Goal: Information Seeking & Learning: Learn about a topic

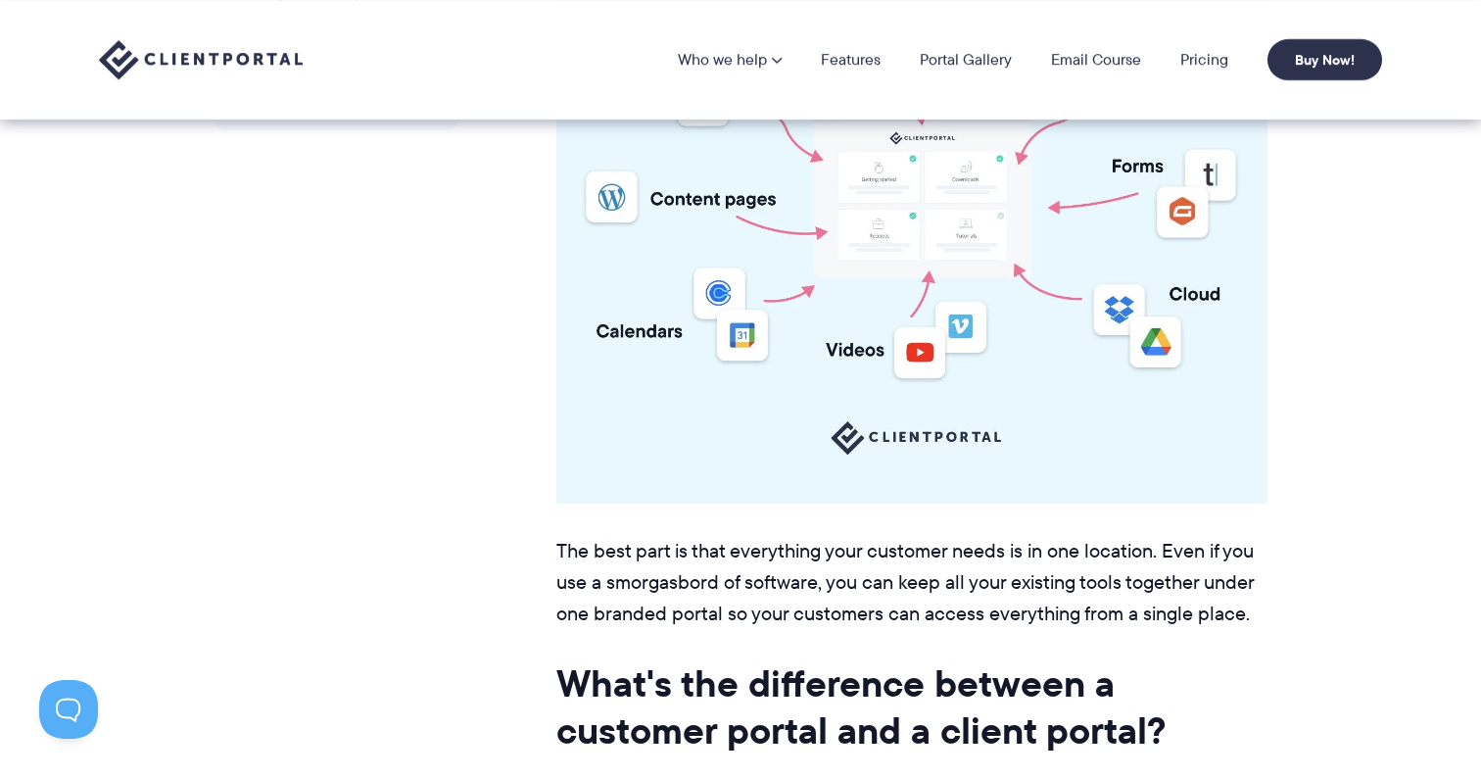
click at [222, 62] on img at bounding box center [201, 60] width 204 height 40
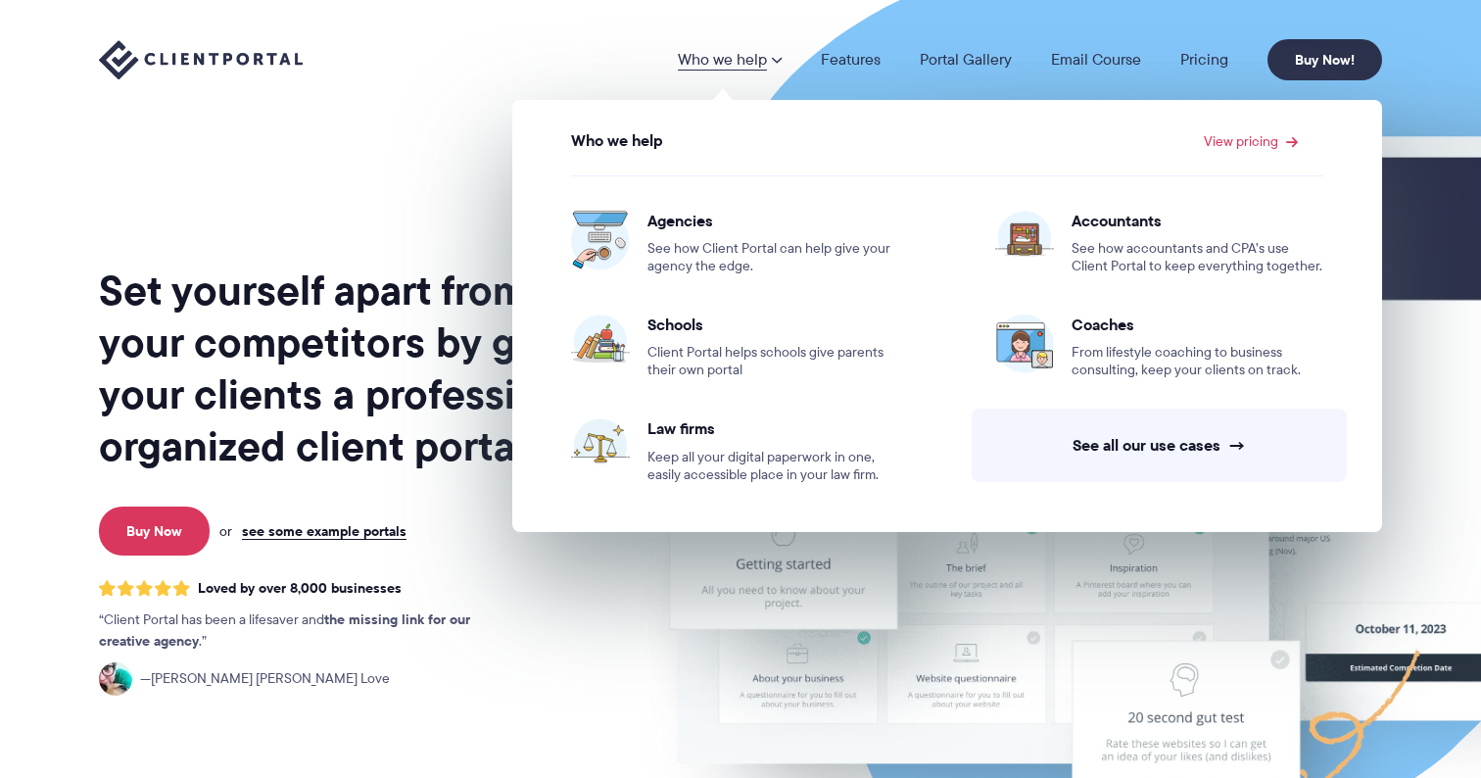
click at [271, 345] on h1 "Set yourself apart from your competitors by giving your clients a professional,…" at bounding box center [355, 368] width 513 height 208
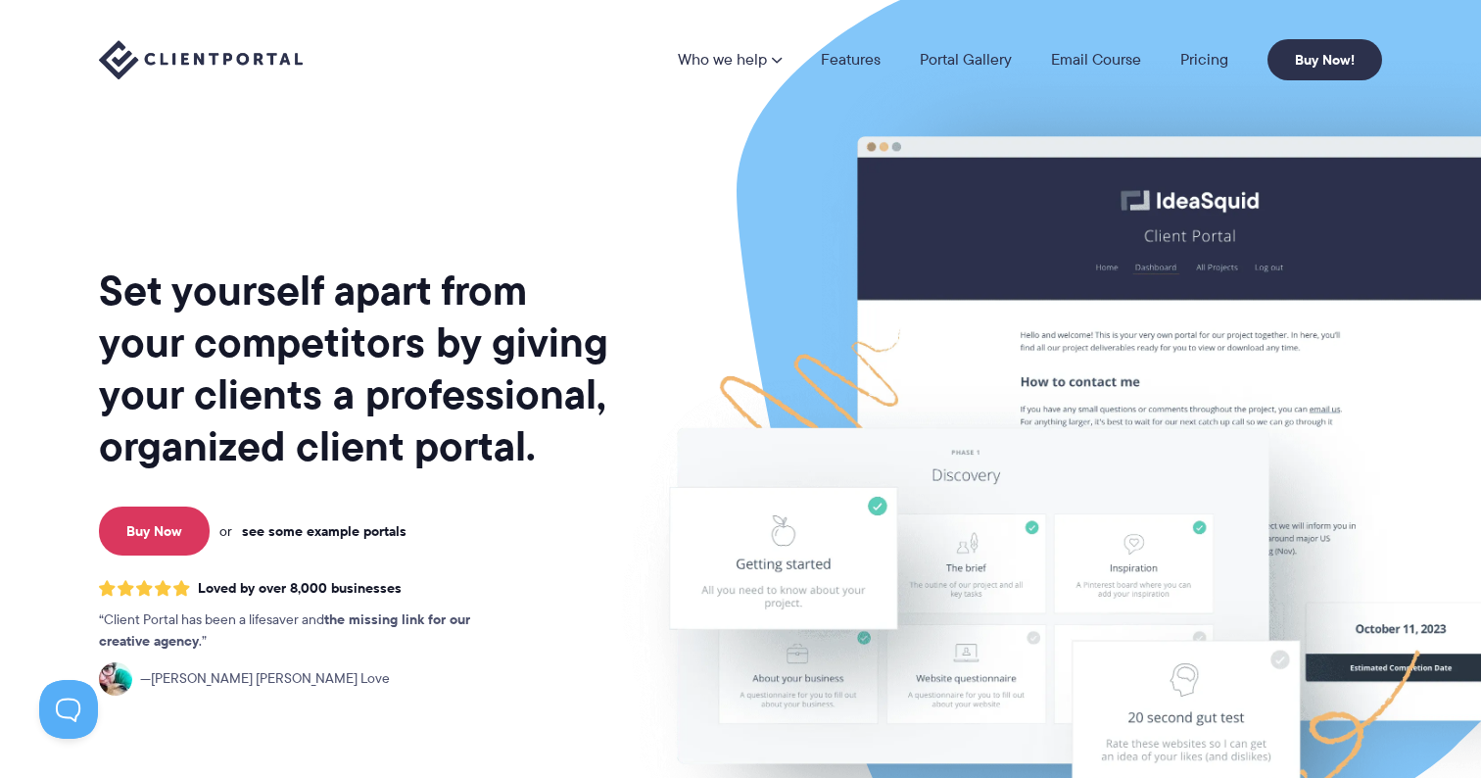
click at [337, 531] on link "see some example portals" at bounding box center [324, 531] width 165 height 18
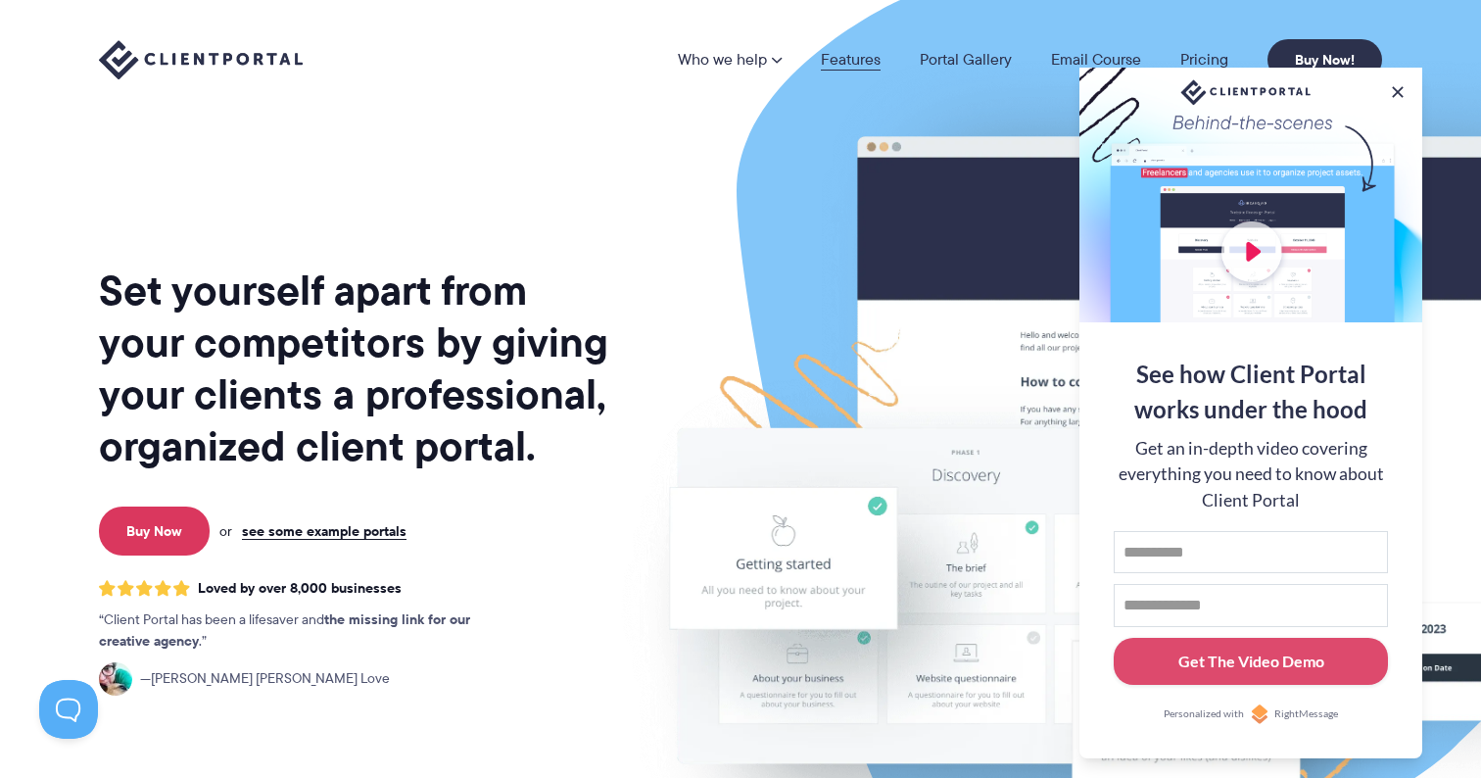
click at [852, 63] on link "Features" at bounding box center [851, 60] width 60 height 16
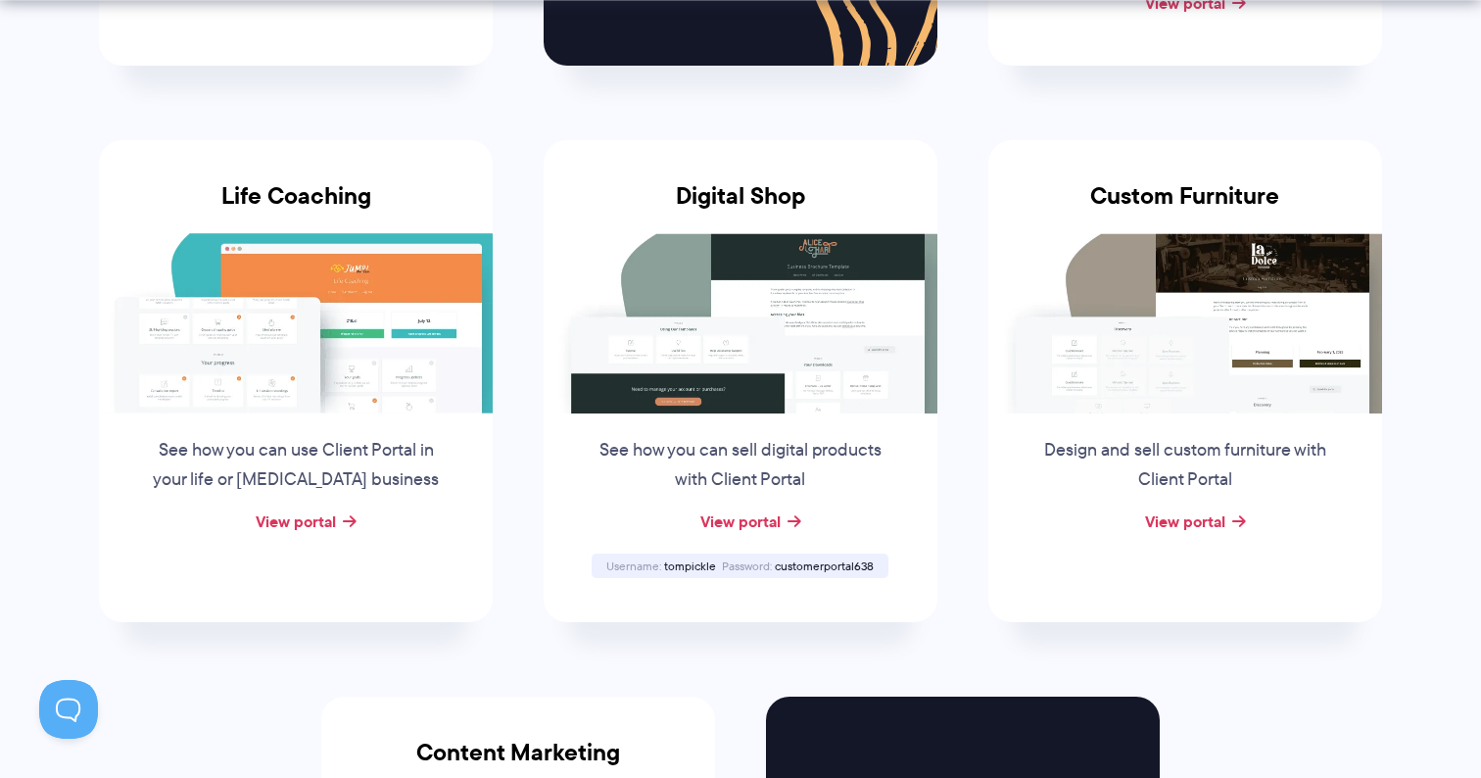
scroll to position [1570, 0]
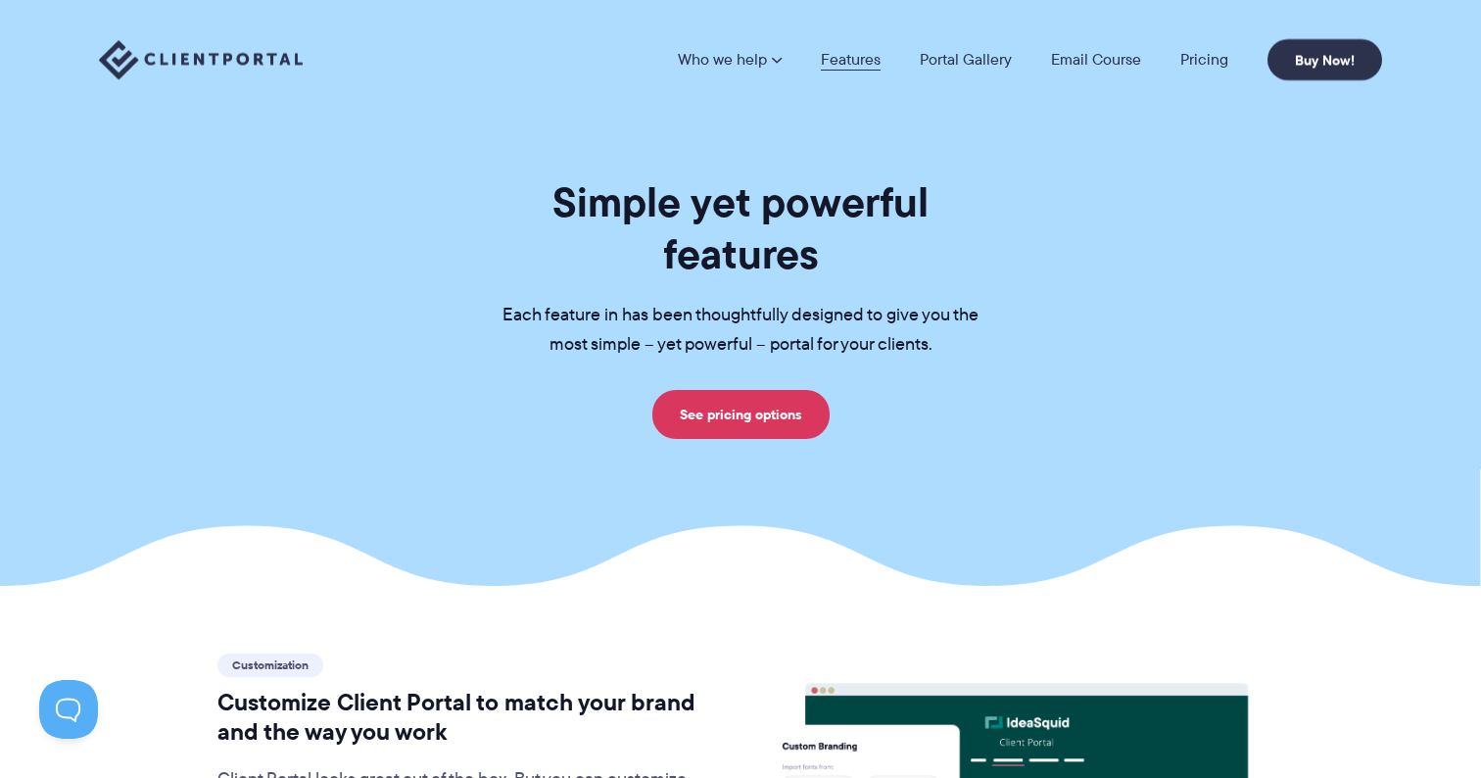
click at [846, 61] on link "Features" at bounding box center [851, 60] width 60 height 16
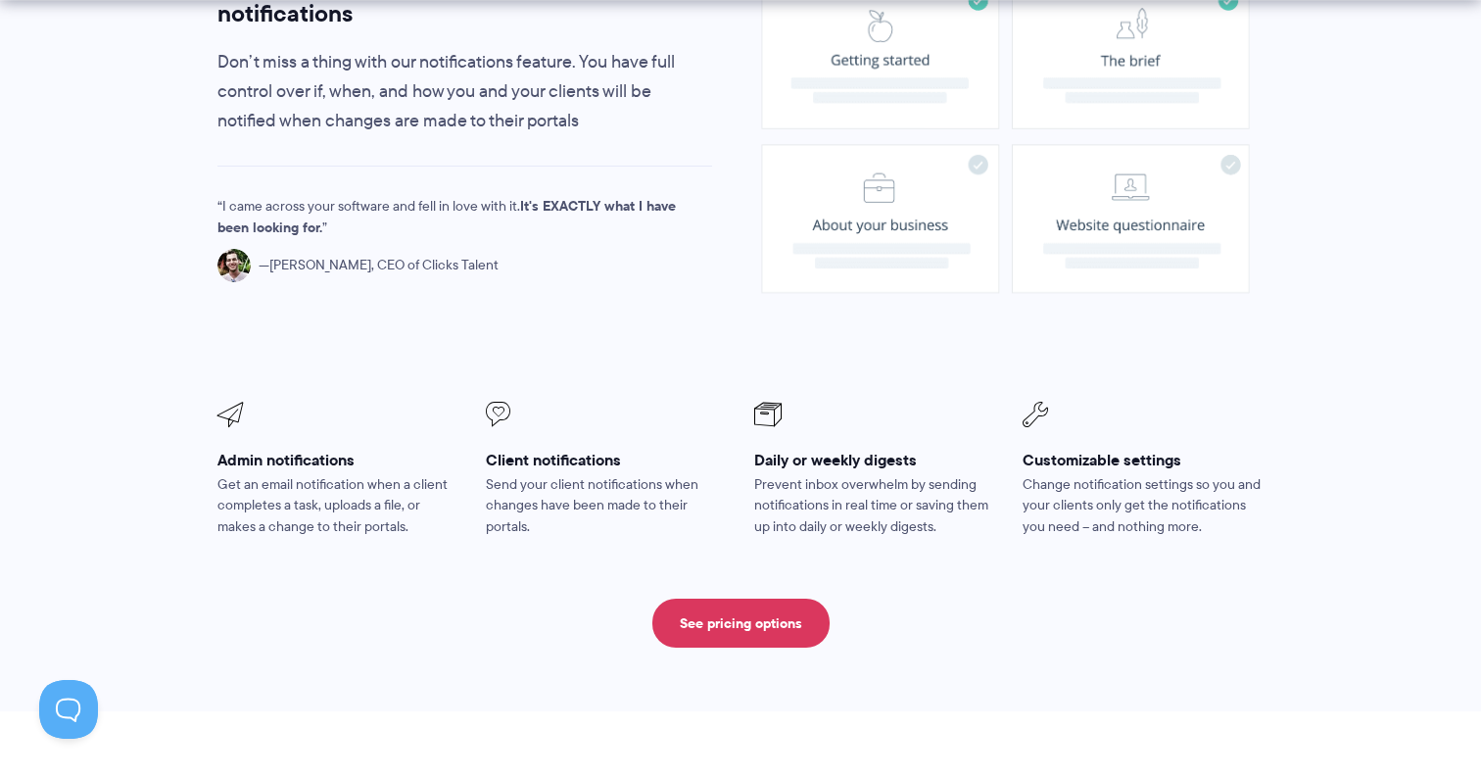
scroll to position [1570, 0]
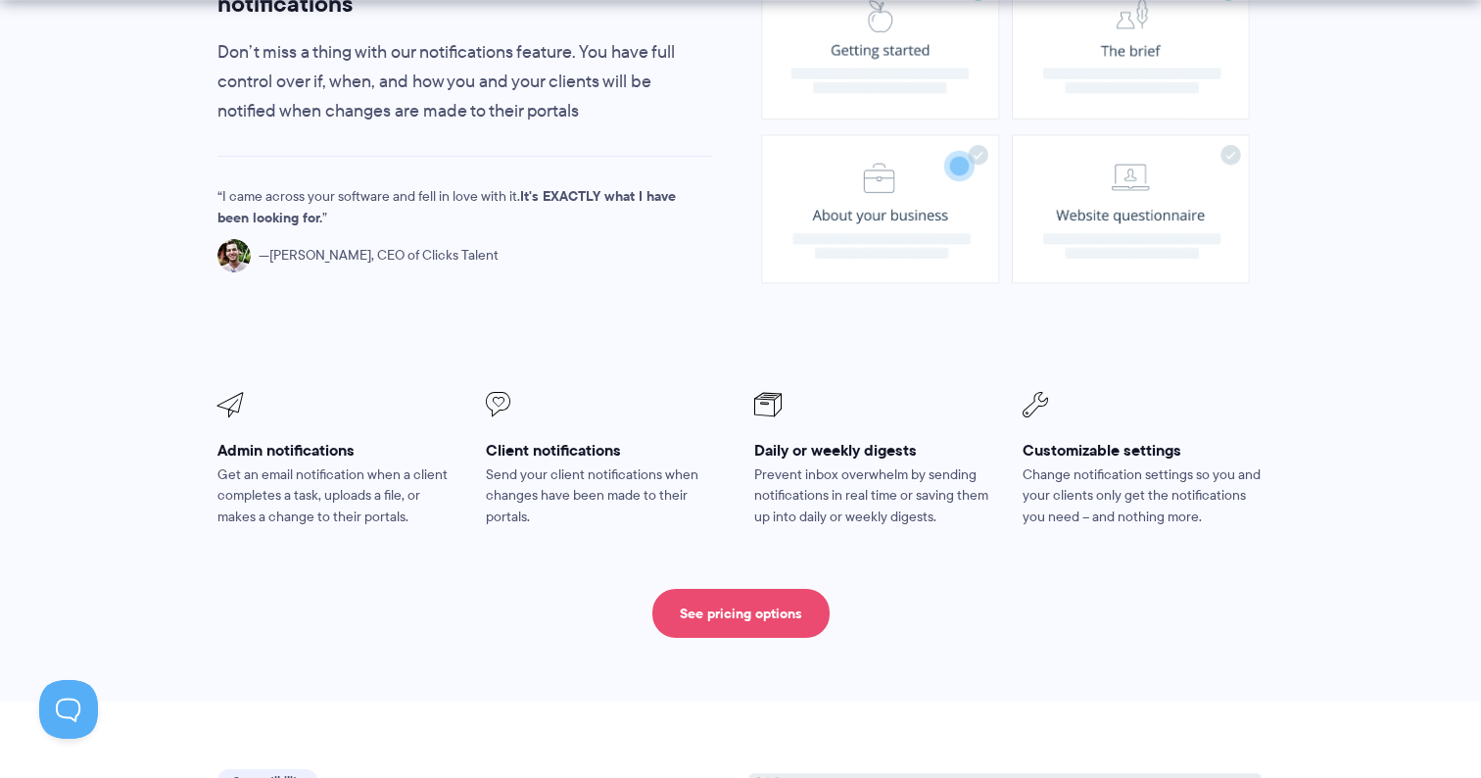
click at [717, 589] on link "See pricing options" at bounding box center [740, 613] width 177 height 49
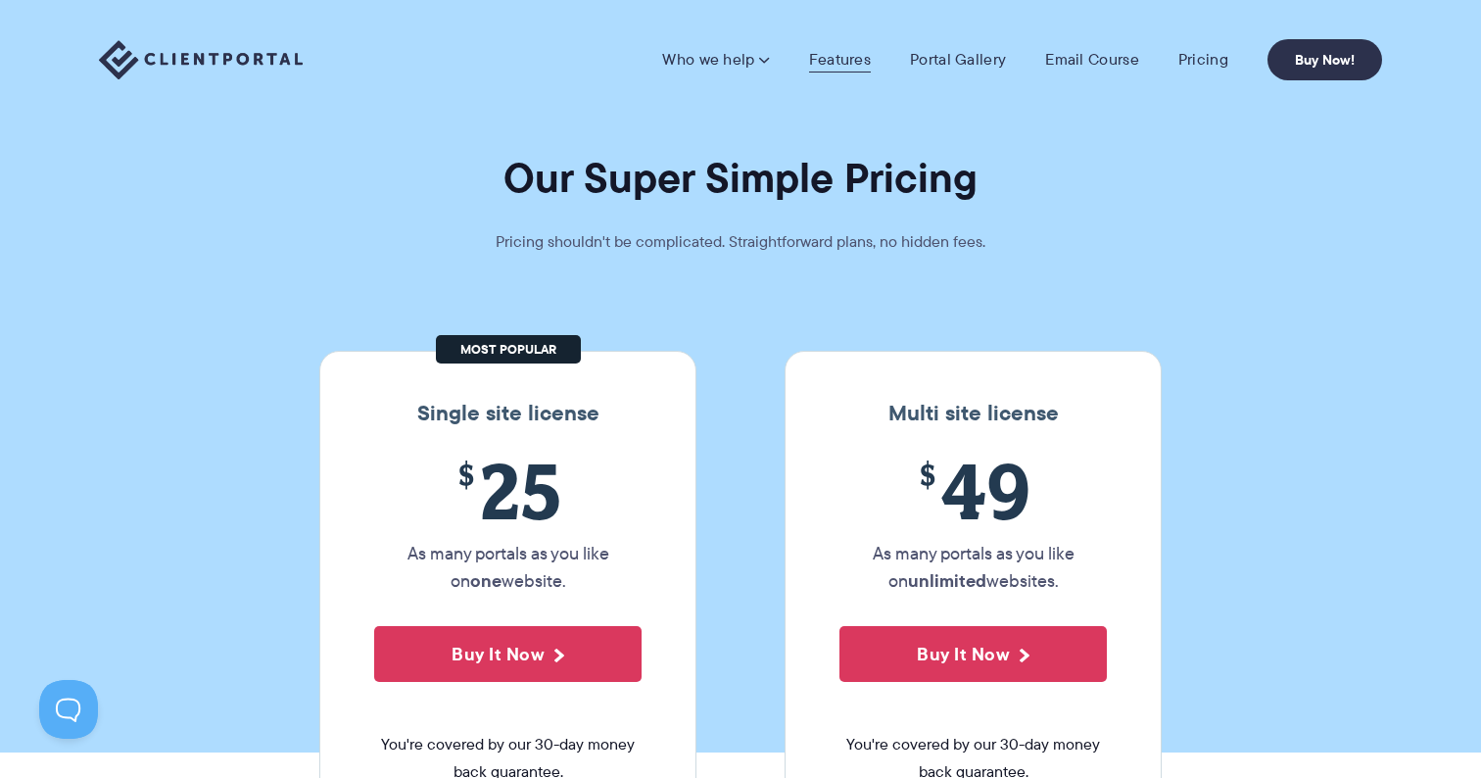
click at [855, 50] on link "Features" at bounding box center [840, 60] width 62 height 20
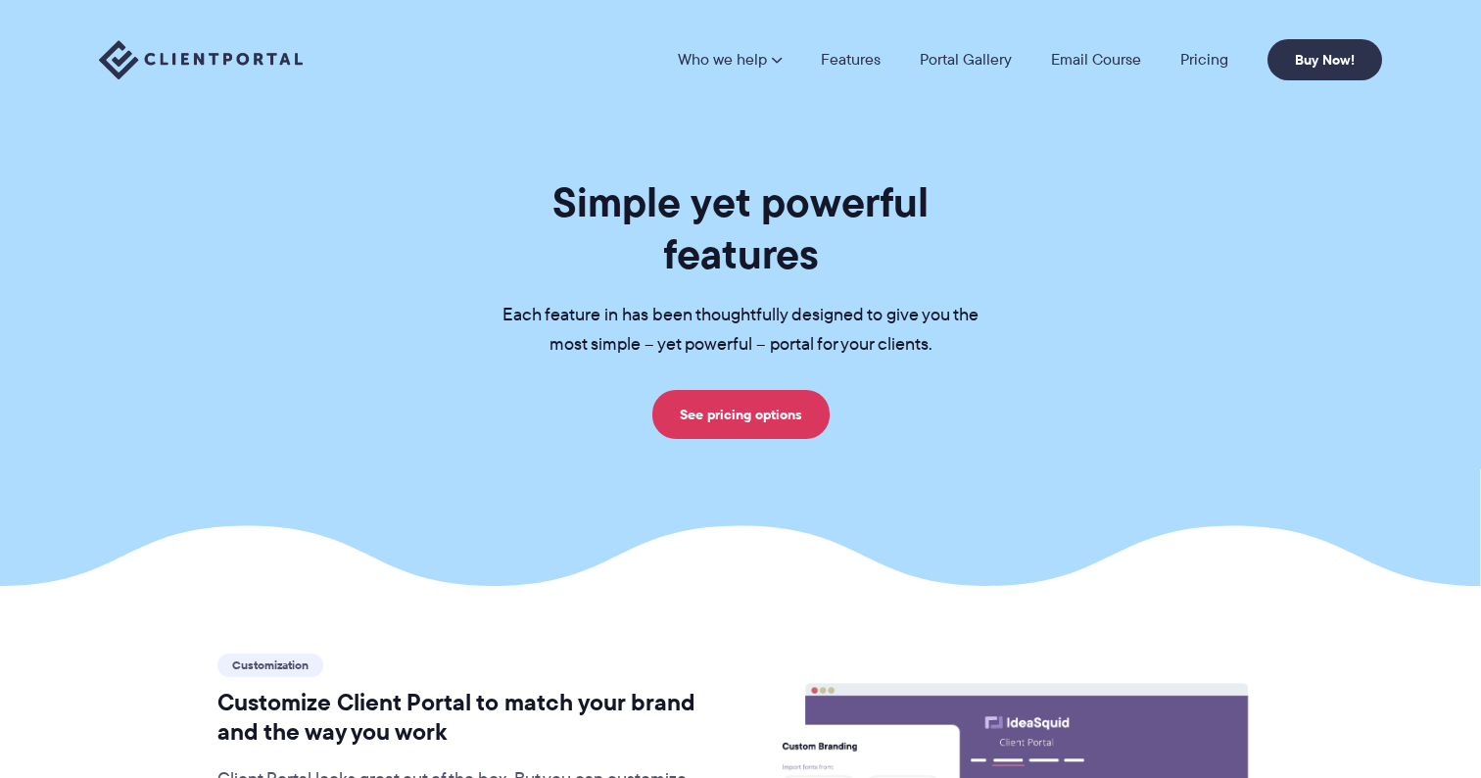
click at [960, 58] on link "Portal Gallery" at bounding box center [966, 60] width 92 height 16
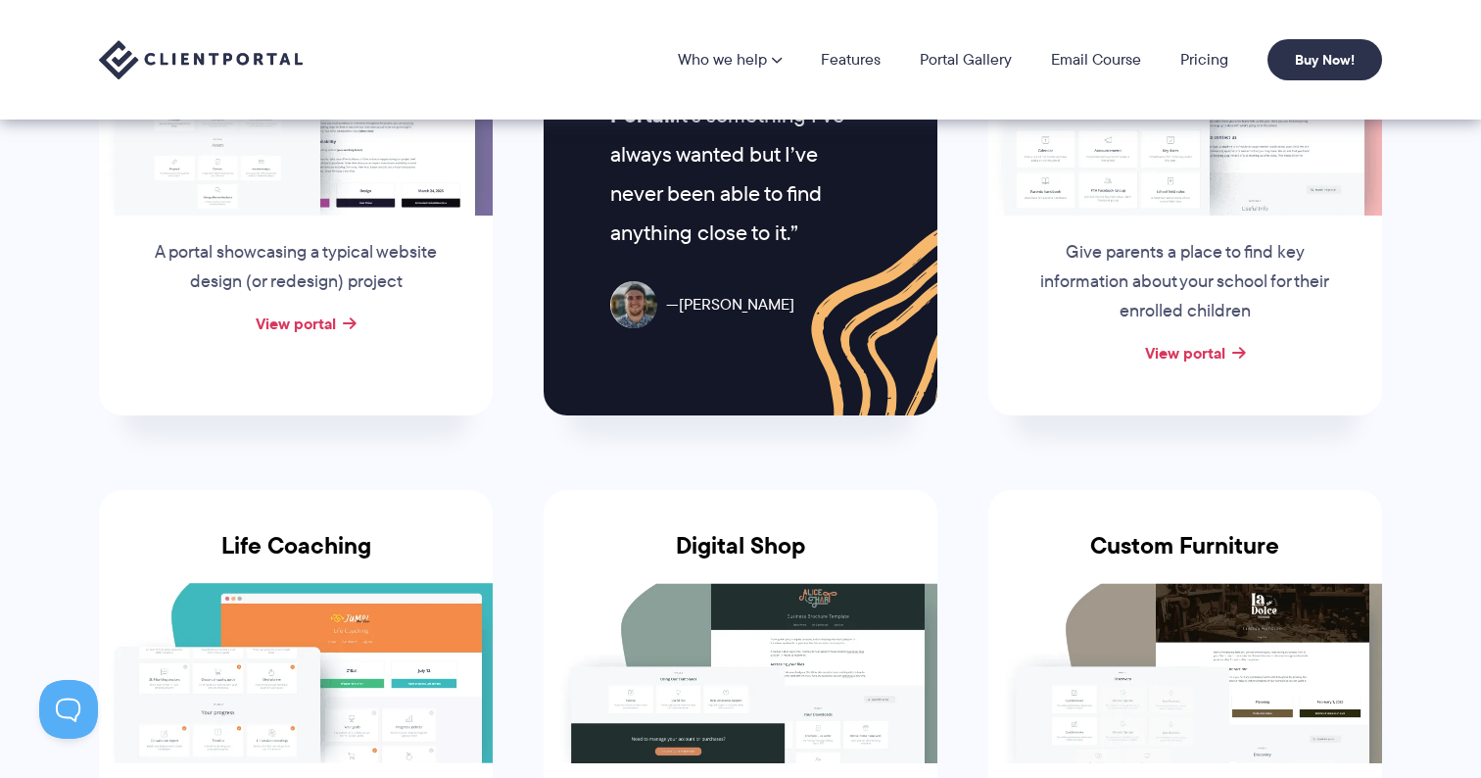
scroll to position [662, 0]
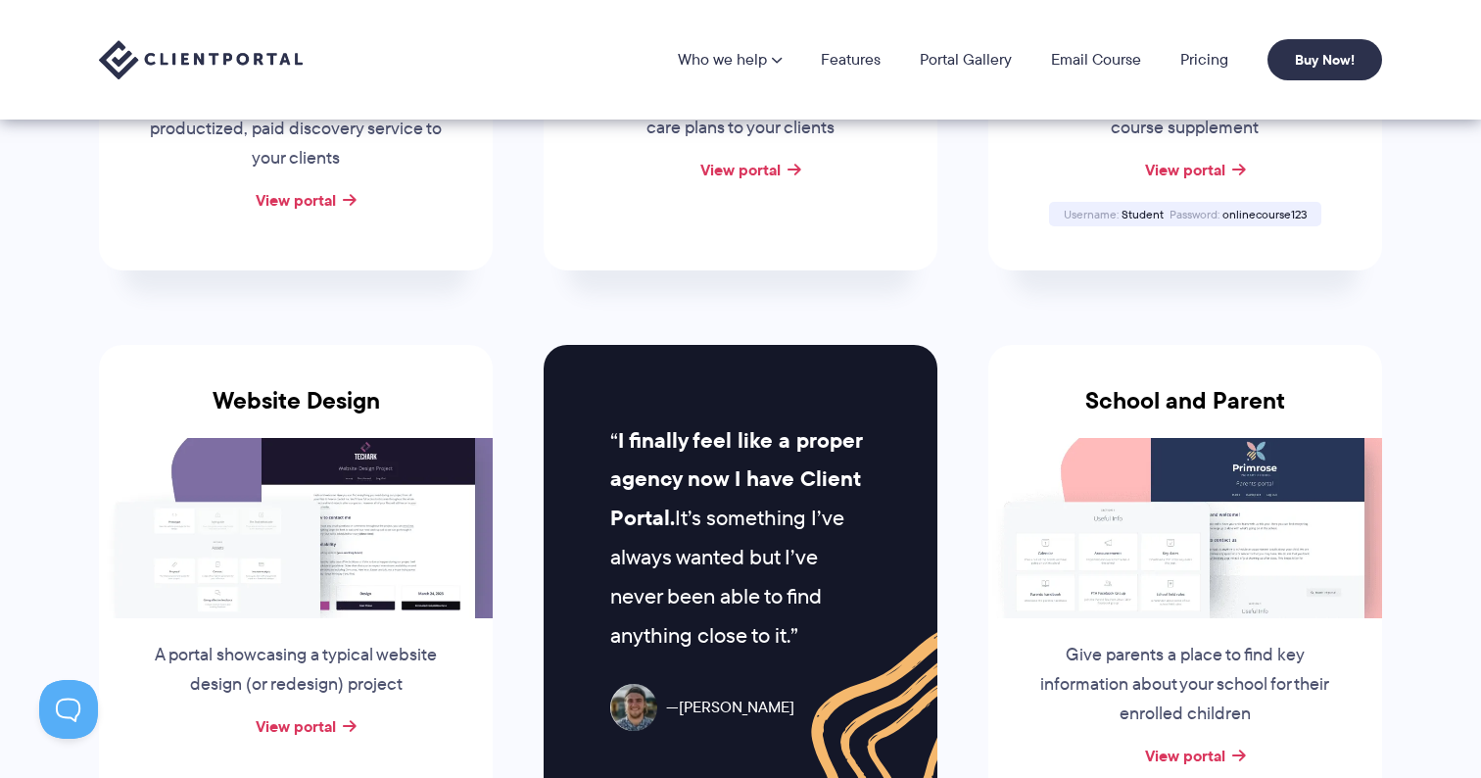
click at [263, 60] on img at bounding box center [201, 60] width 204 height 40
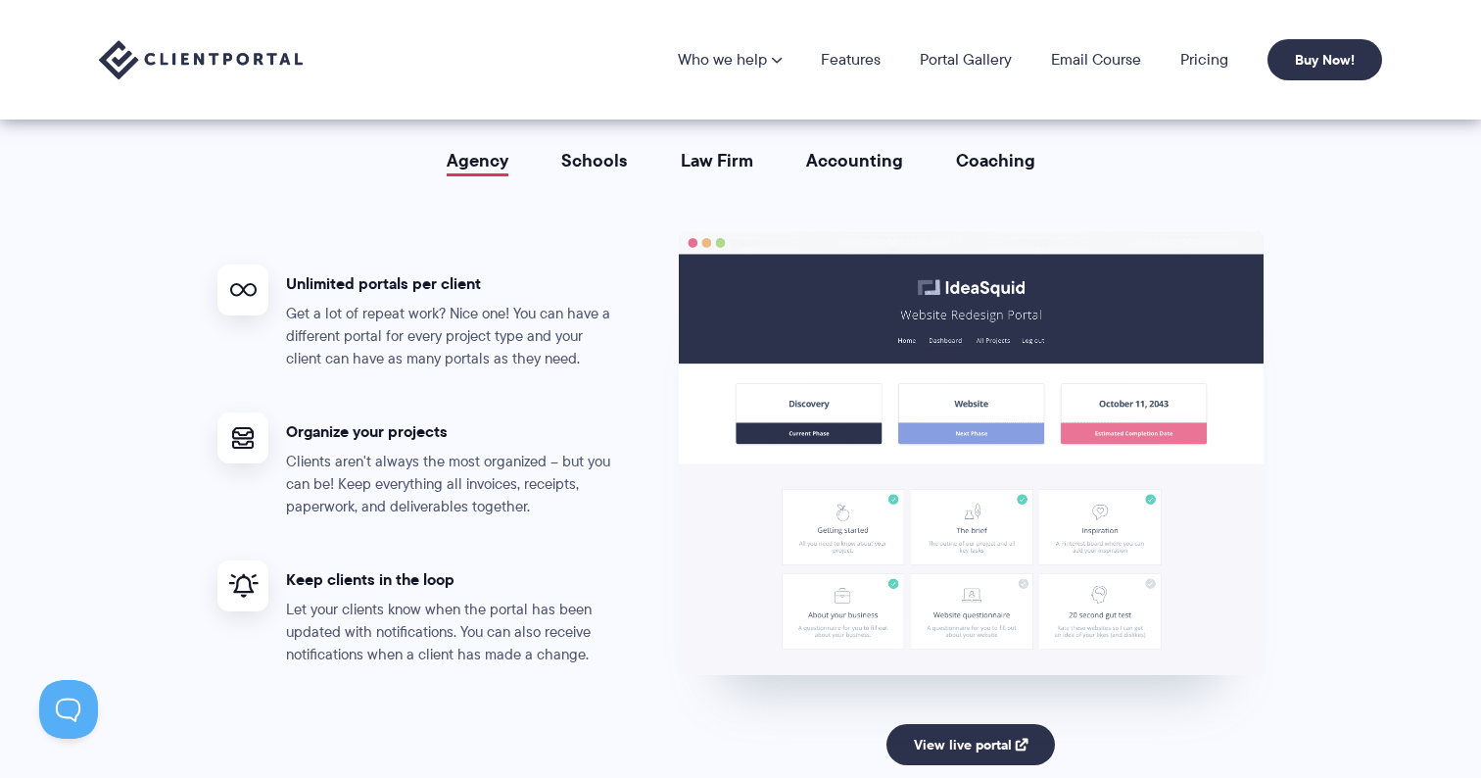
scroll to position [3546, 0]
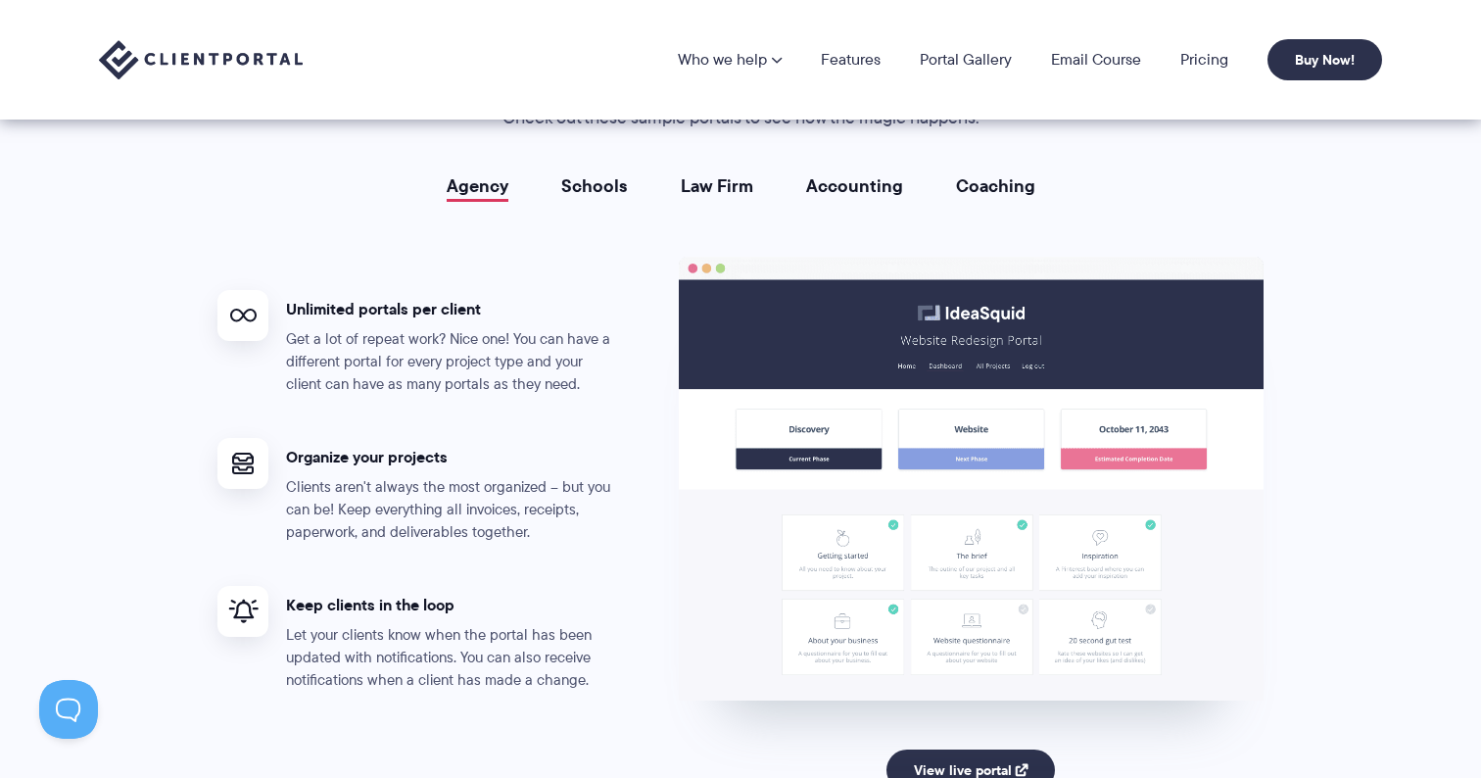
click at [610, 196] on link "Schools" at bounding box center [594, 186] width 67 height 20
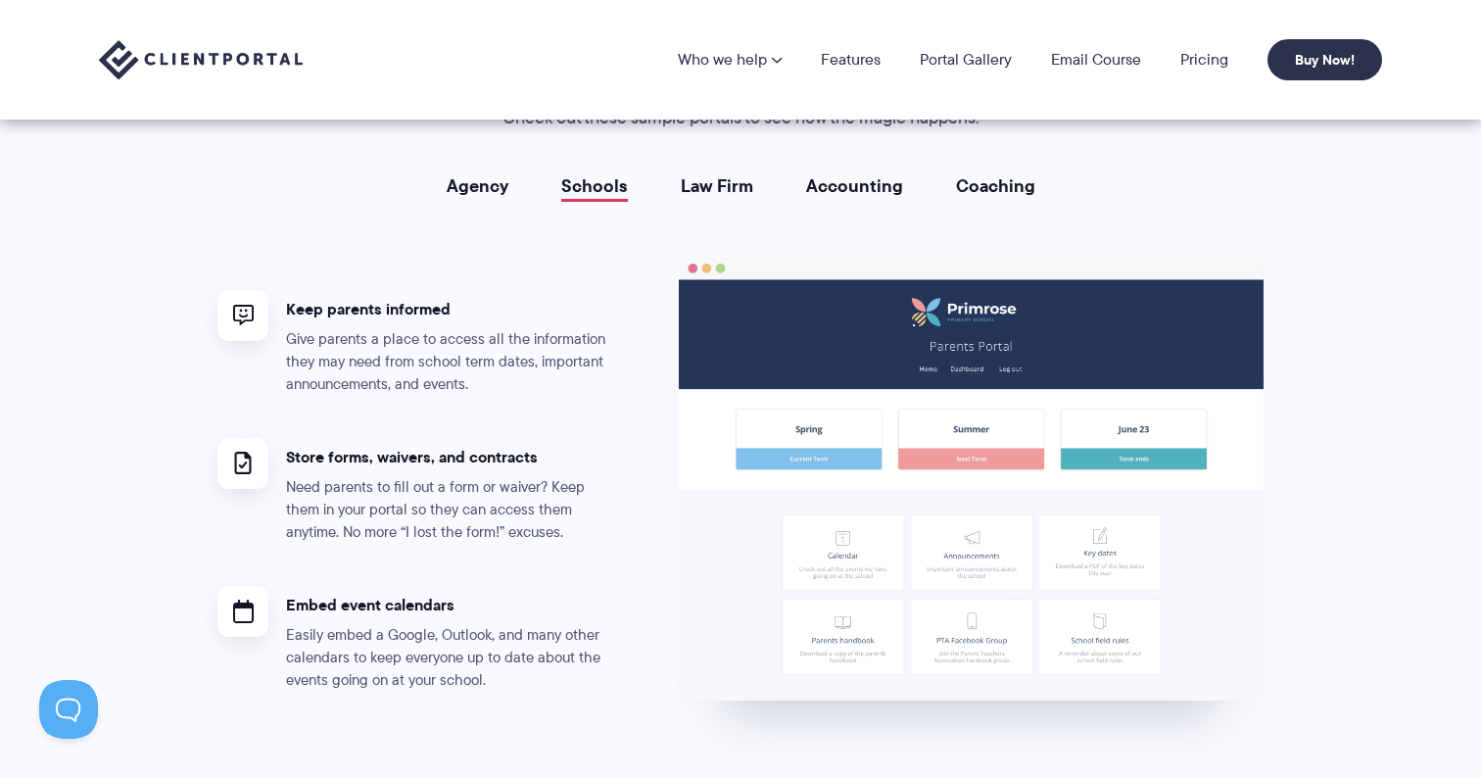
click at [745, 182] on link "Law Firm" at bounding box center [717, 186] width 72 height 20
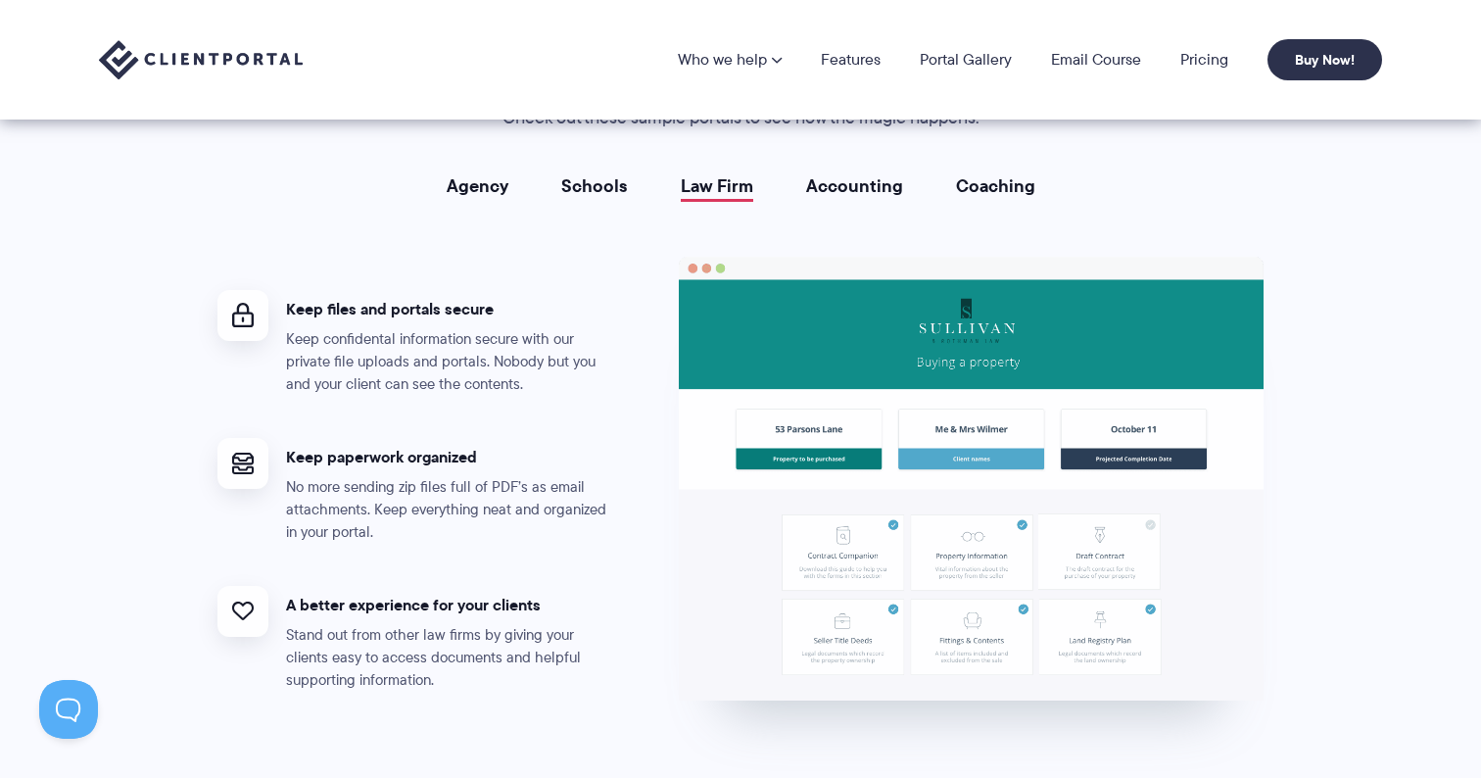
click at [899, 182] on link "Accounting" at bounding box center [854, 186] width 97 height 20
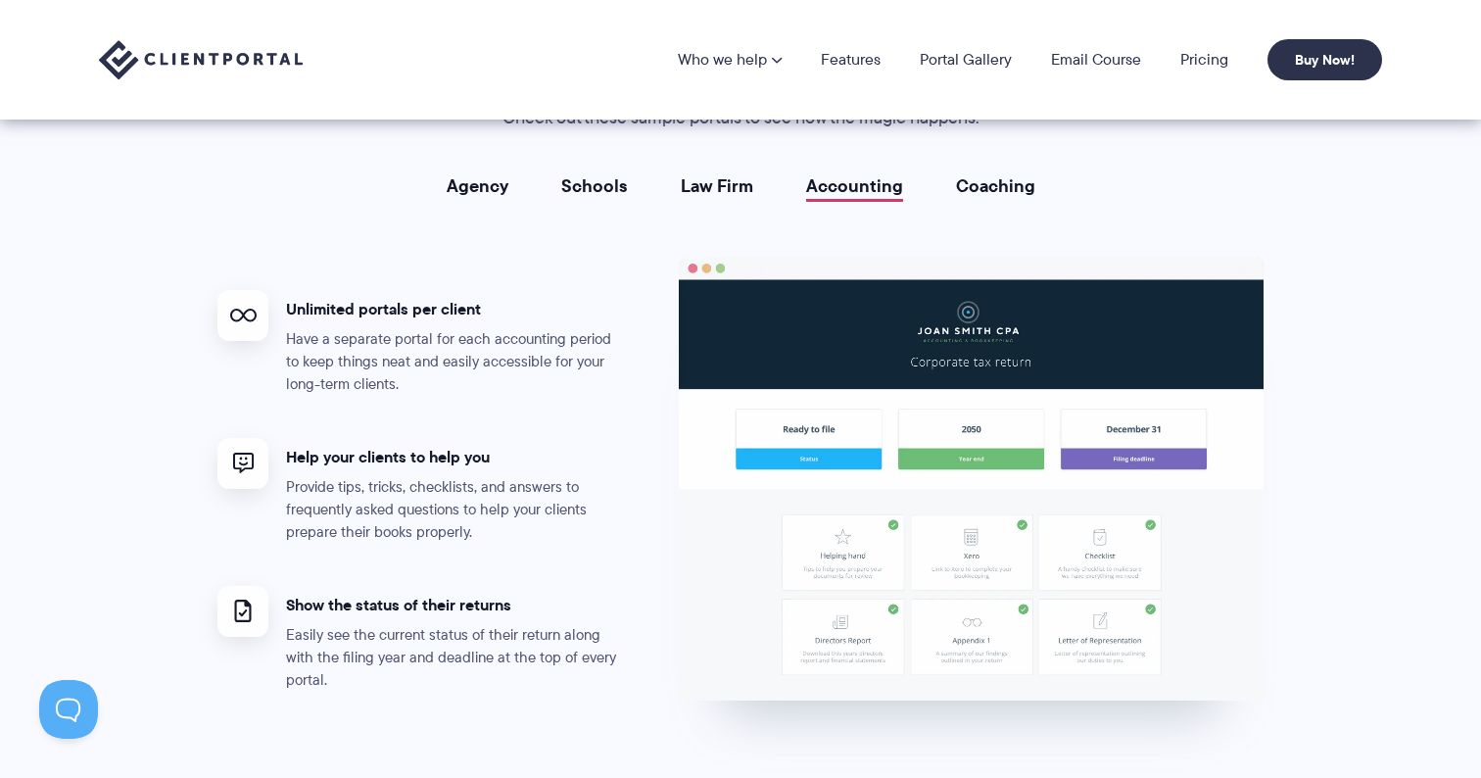
click at [1033, 178] on li "Coaching" at bounding box center [996, 186] width 132 height 20
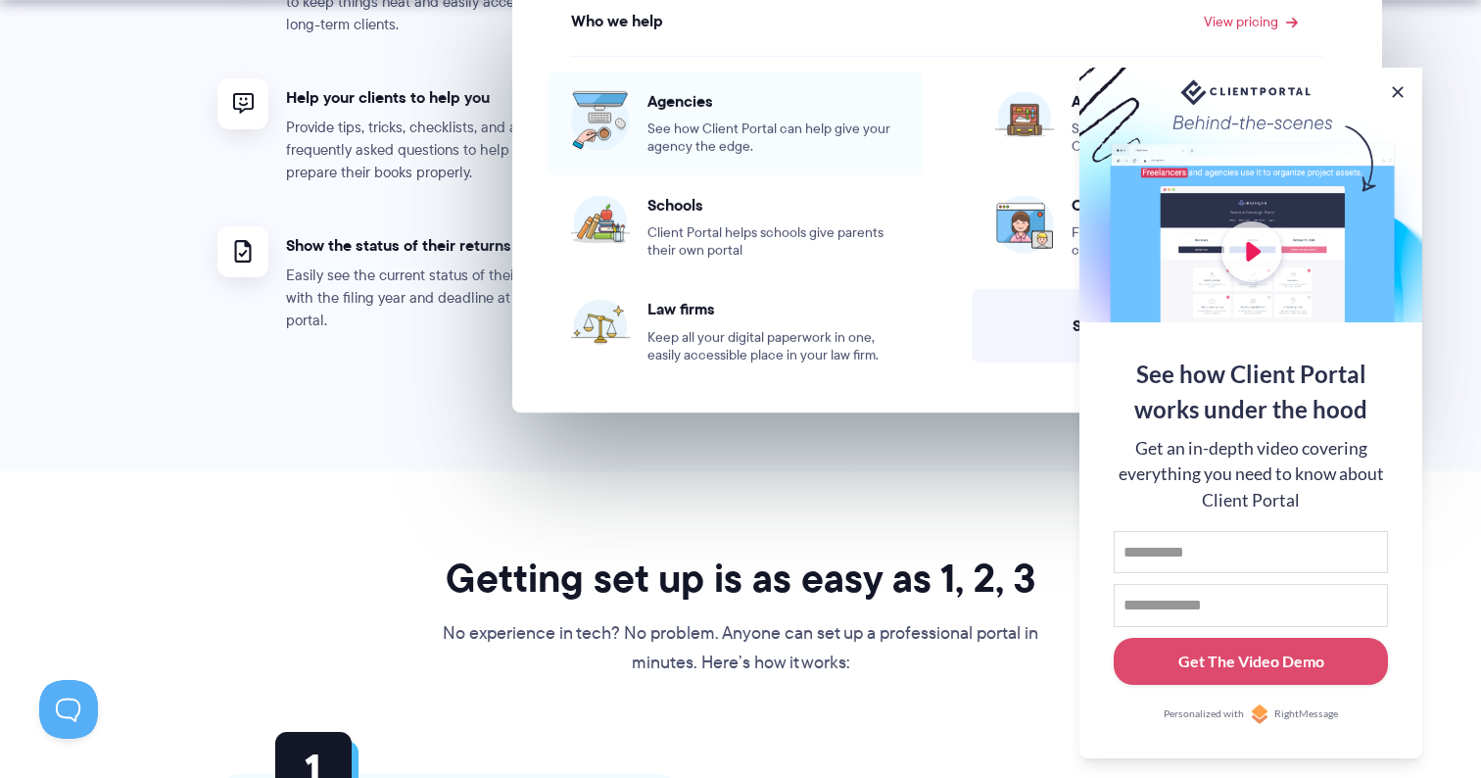
scroll to position [4284, 0]
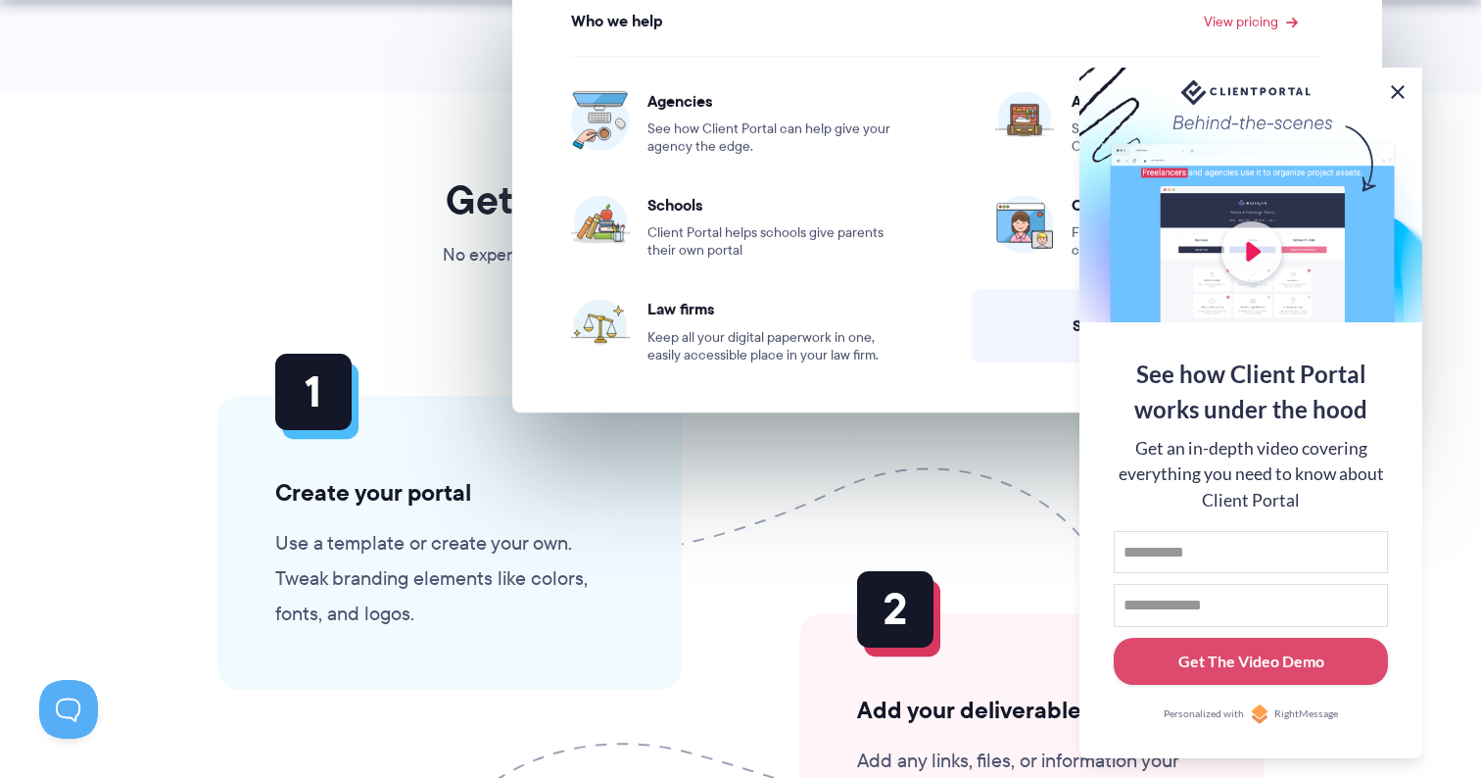
click at [1403, 91] on button at bounding box center [1398, 92] width 24 height 24
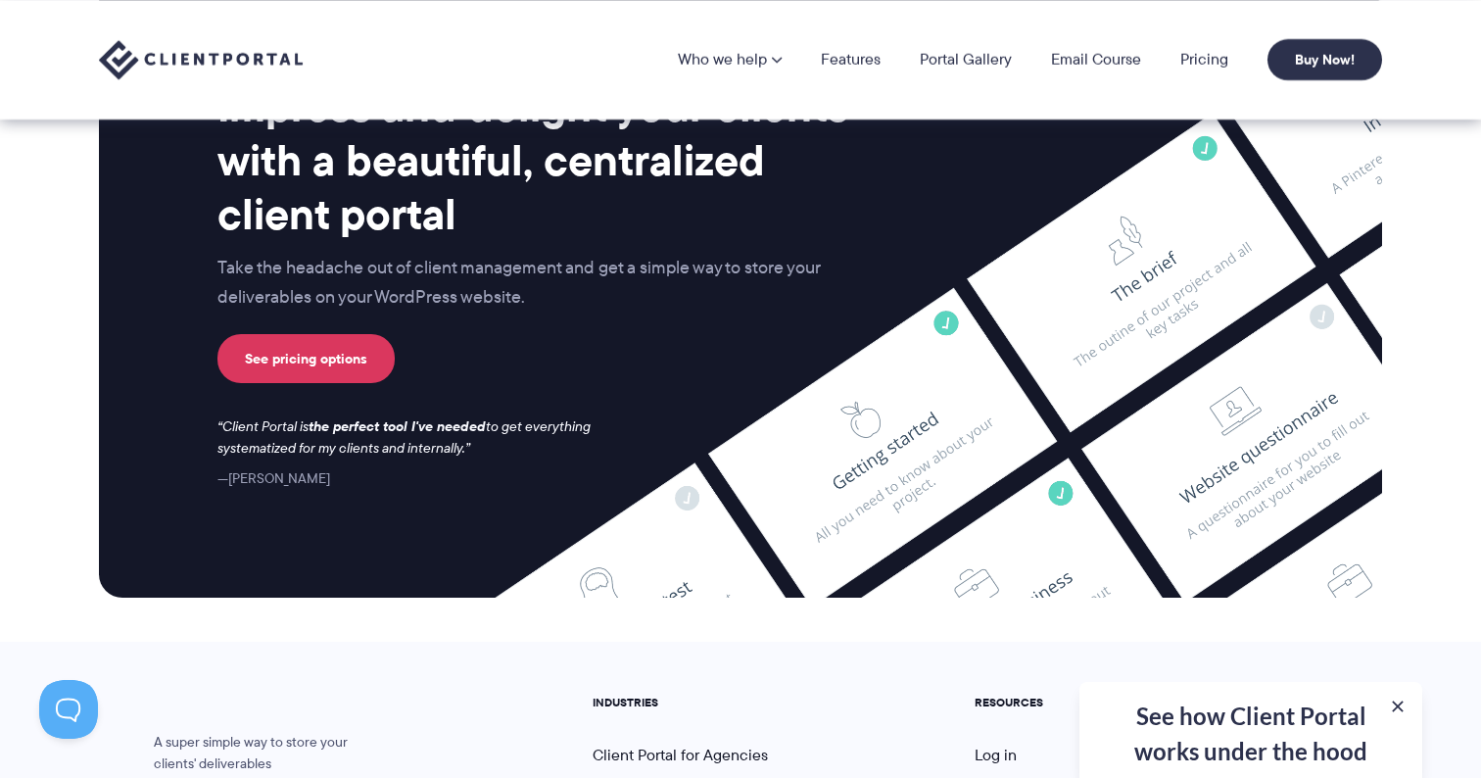
scroll to position [8082, 0]
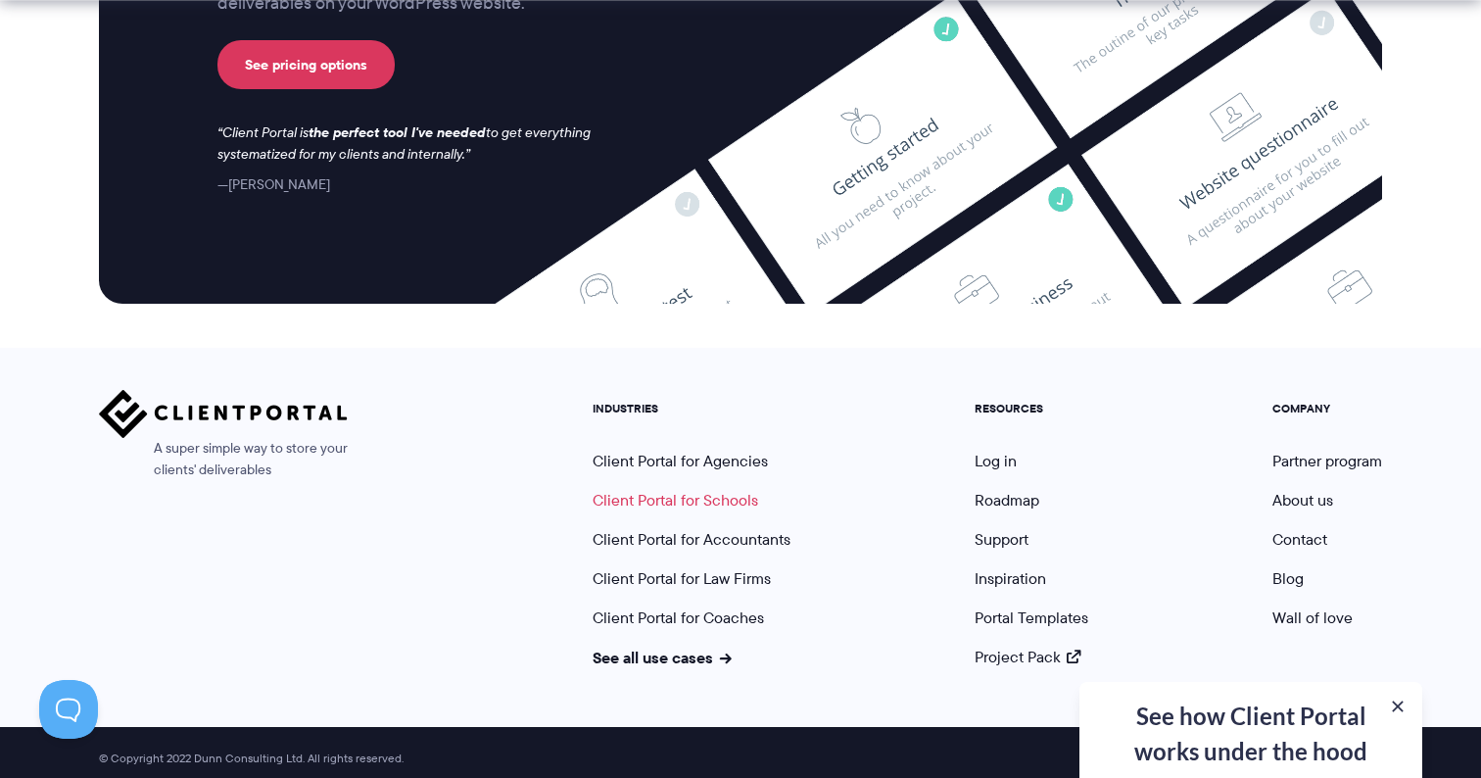
click at [726, 489] on link "Client Portal for Schools" at bounding box center [676, 500] width 166 height 23
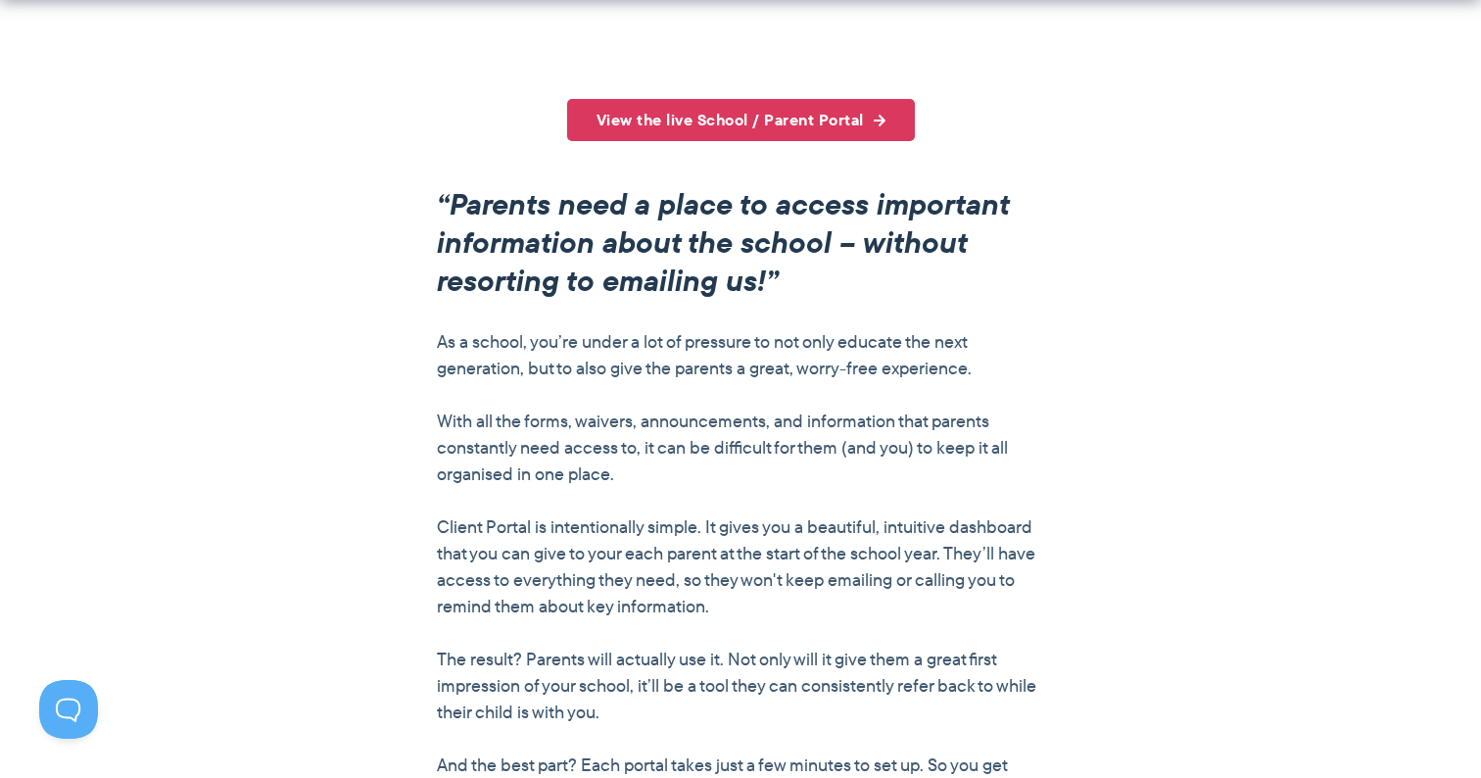
scroll to position [1947, 0]
